Goal: Entertainment & Leisure: Consume media (video, audio)

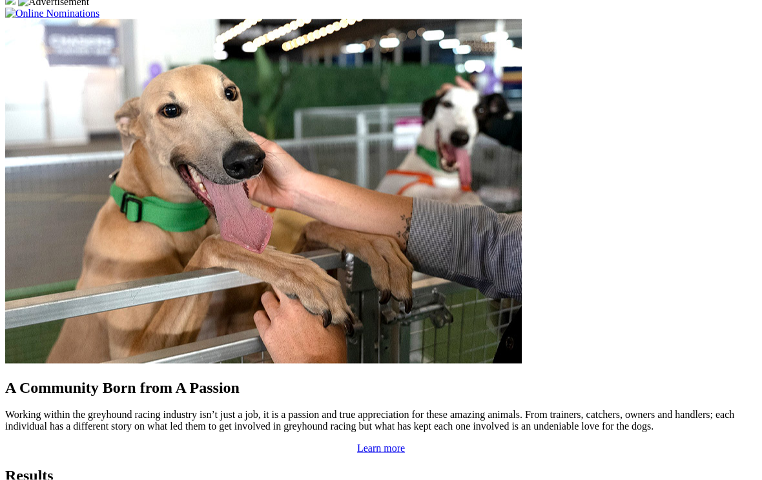
scroll to position [1036, 0]
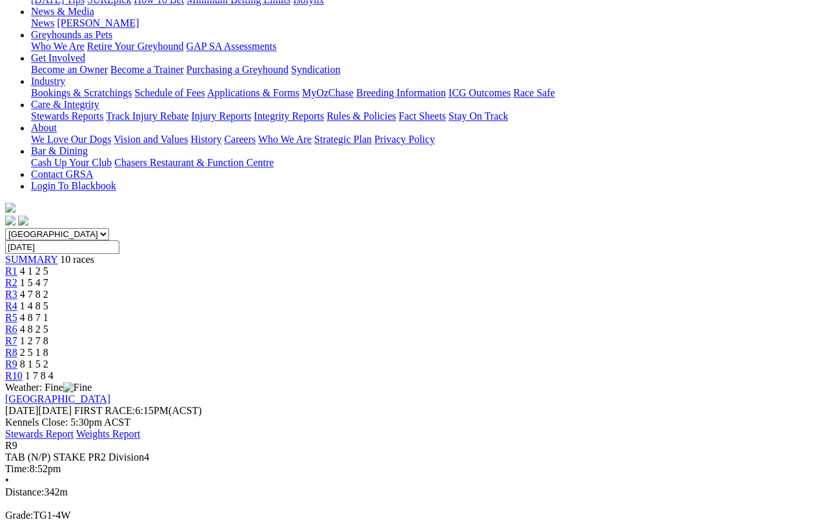
scroll to position [192, 0]
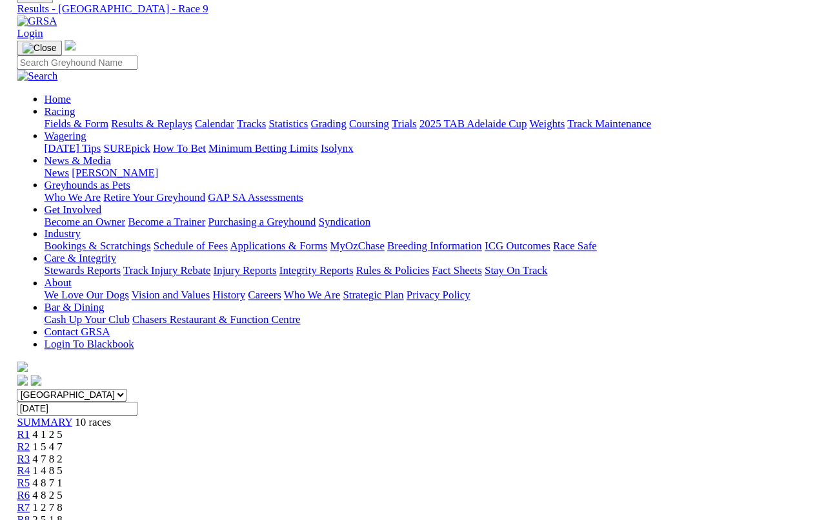
scroll to position [180, 0]
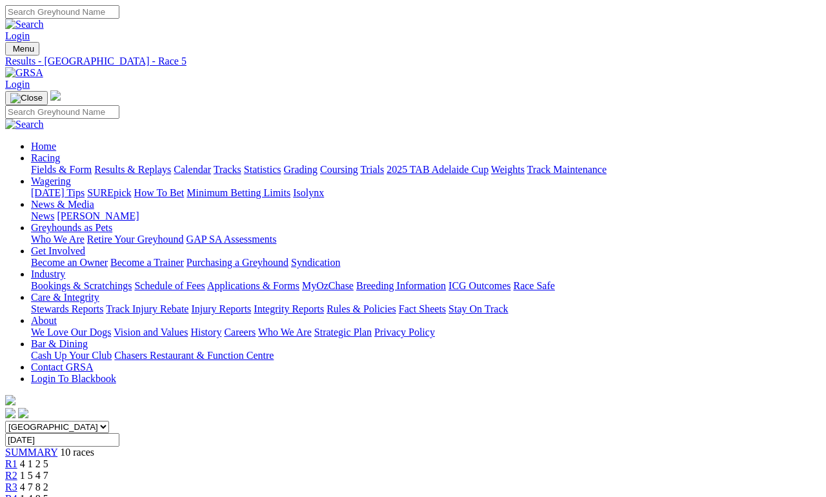
scroll to position [6, 0]
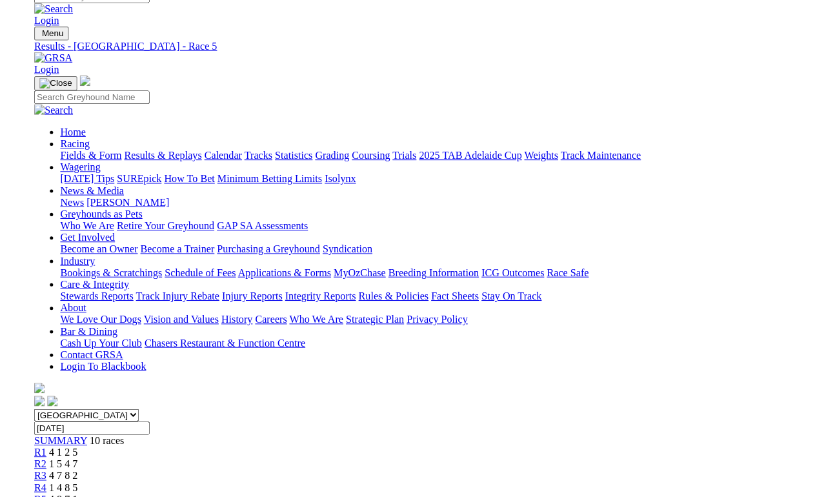
scroll to position [12, 0]
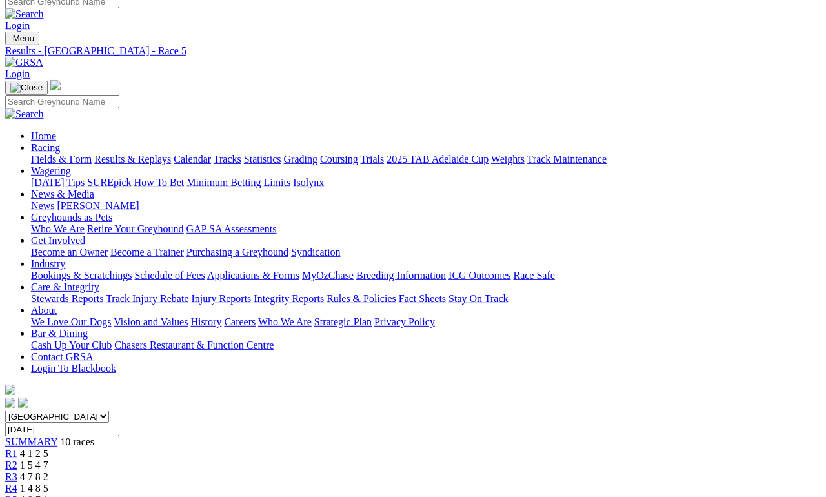
scroll to position [0, 0]
